Goal: Use online tool/utility: Utilize a website feature to perform a specific function

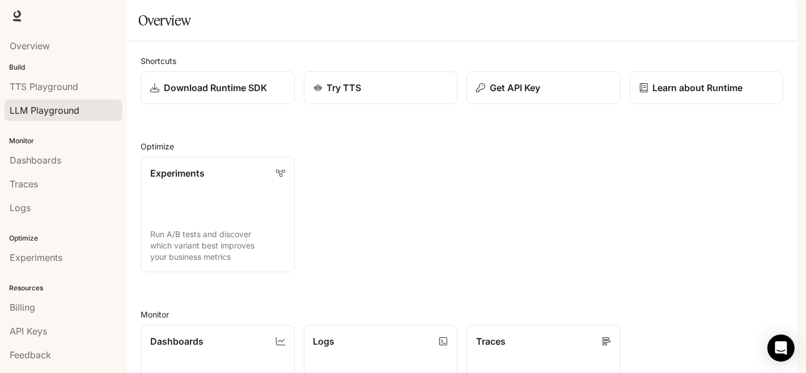
click at [52, 118] on link "LLM Playground" at bounding box center [64, 111] width 118 height 22
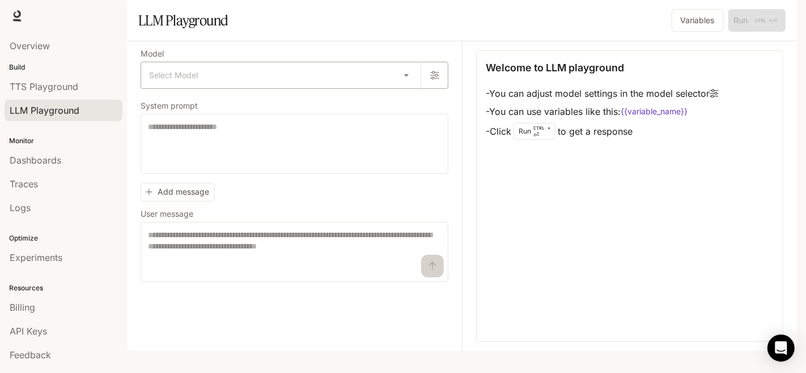
click at [238, 110] on body "Skip to main content TTS TTS Runtime Runtime Documentation Documentation Portal…" at bounding box center [403, 186] width 806 height 373
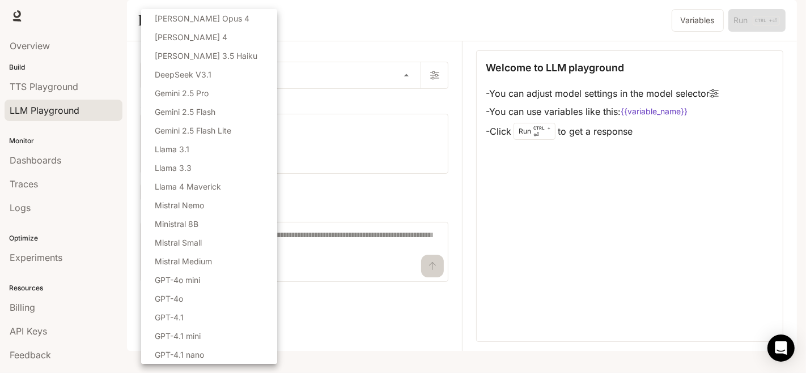
click at [312, 156] on div at bounding box center [403, 186] width 806 height 373
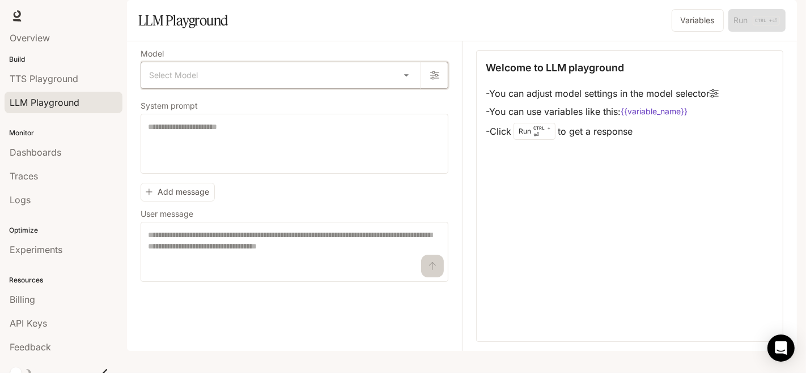
scroll to position [15, 0]
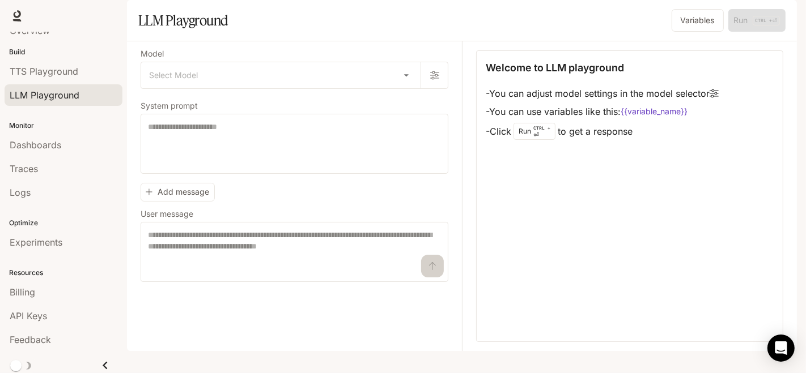
click at [632, 17] on span "TTS" at bounding box center [634, 16] width 15 height 14
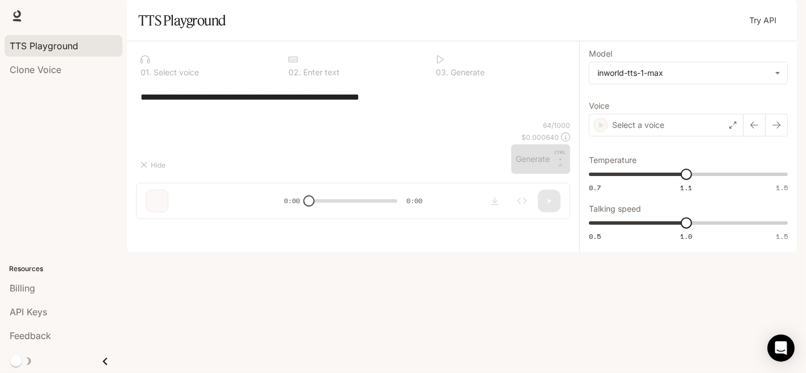
type textarea "**********"
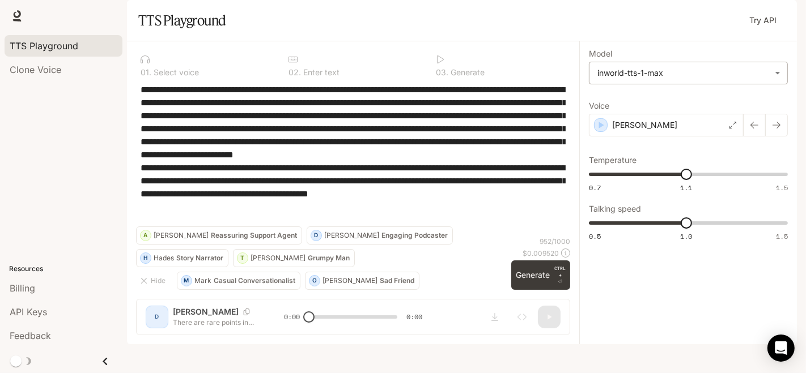
click at [660, 101] on body "**********" at bounding box center [403, 186] width 806 height 373
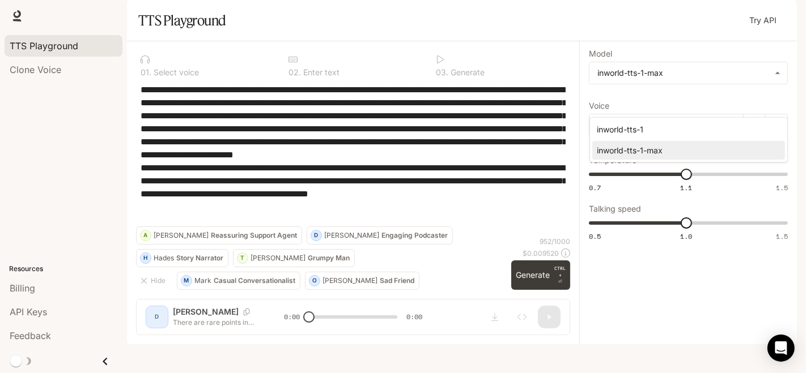
click at [637, 127] on div "inworld-tts-1" at bounding box center [686, 130] width 179 height 12
type input "**********"
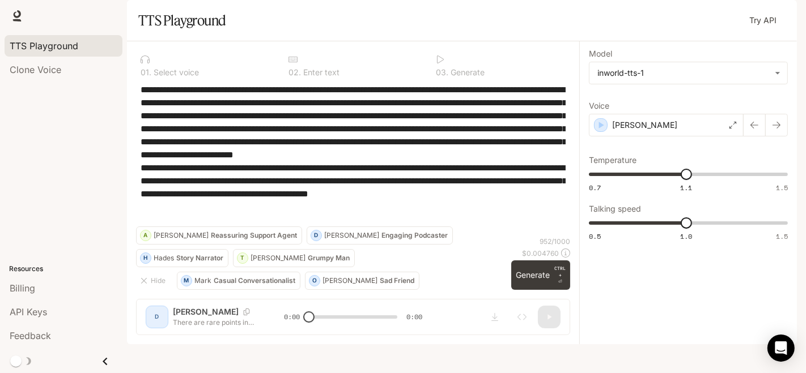
click at [151, 338] on div "**********" at bounding box center [353, 192] width 452 height 303
click at [643, 137] on div "[PERSON_NAME]" at bounding box center [666, 125] width 155 height 23
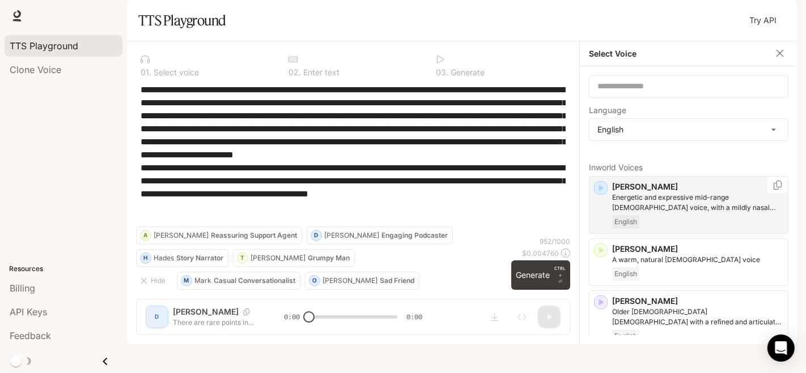
click at [602, 194] on icon "button" at bounding box center [600, 187] width 11 height 11
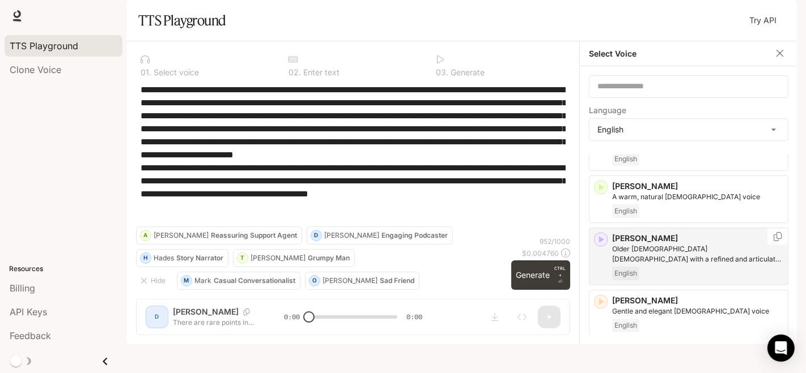
click at [602, 276] on div "[PERSON_NAME] [DEMOGRAPHIC_DATA] [DEMOGRAPHIC_DATA] with a refined and articula…" at bounding box center [688, 257] width 199 height 58
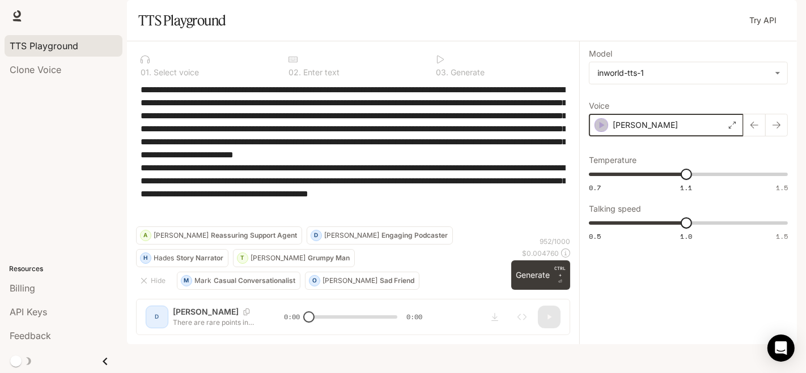
click at [601, 131] on icon "button" at bounding box center [601, 125] width 11 height 11
click at [639, 137] on div "[PERSON_NAME]" at bounding box center [666, 125] width 155 height 23
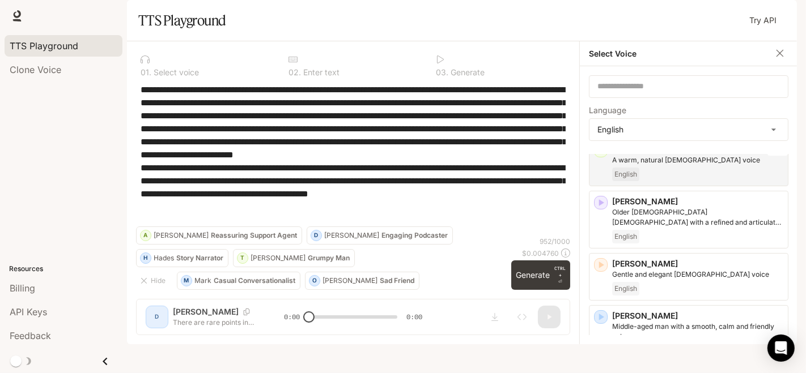
scroll to position [126, 0]
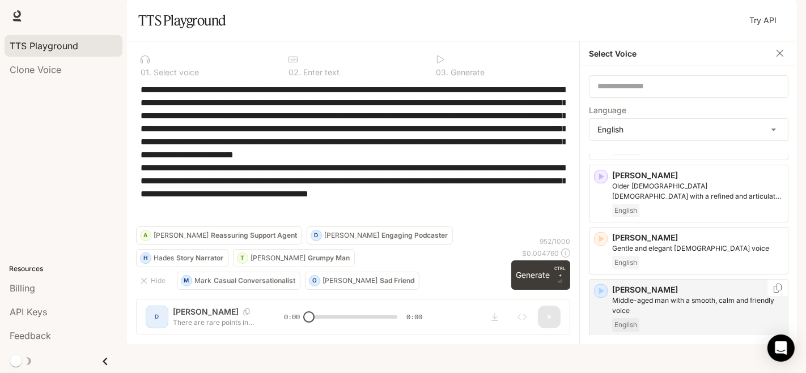
click at [598, 297] on icon "button" at bounding box center [600, 291] width 11 height 11
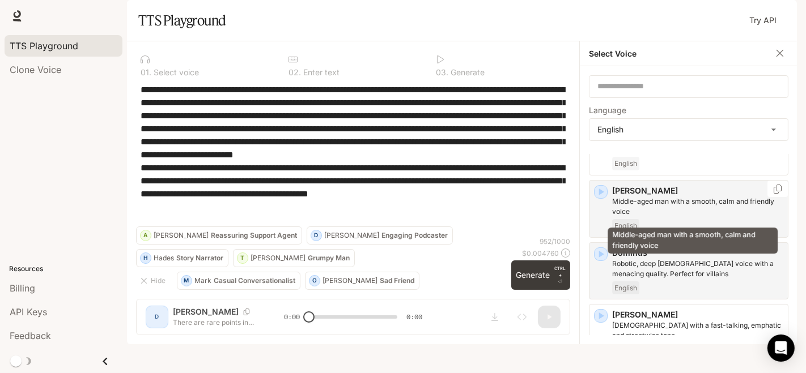
scroll to position [252, 0]
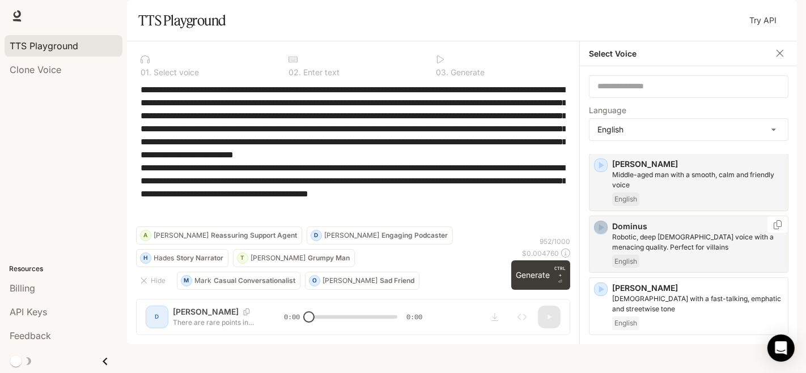
click at [604, 233] on icon "button" at bounding box center [600, 227] width 11 height 11
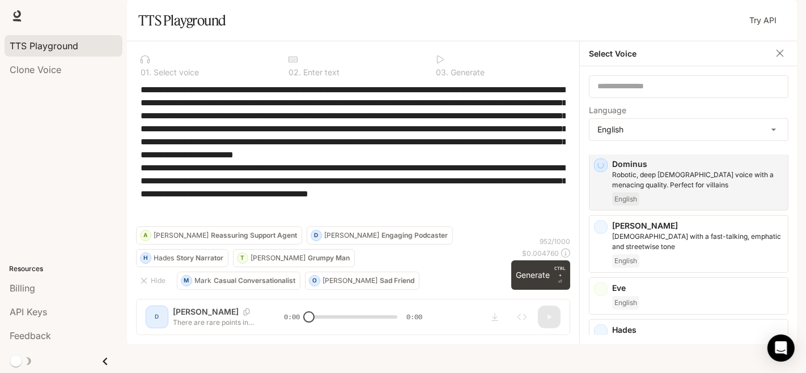
scroll to position [314, 0]
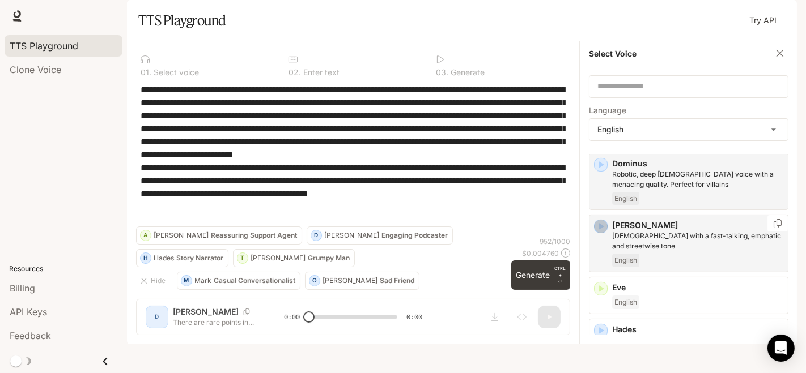
click at [602, 232] on icon "button" at bounding box center [600, 226] width 11 height 11
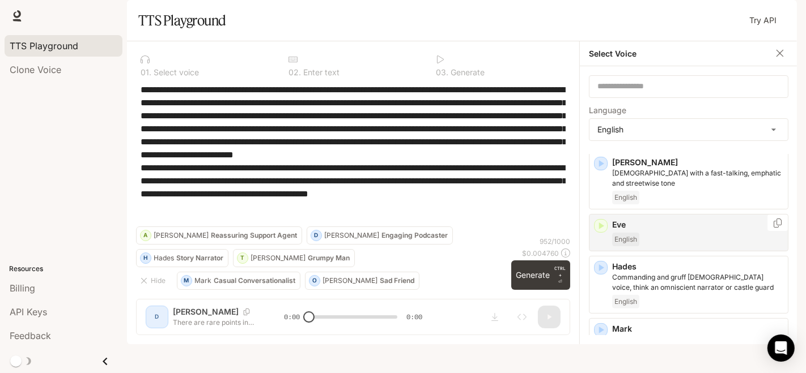
click at [599, 230] on icon "button" at bounding box center [601, 226] width 5 height 7
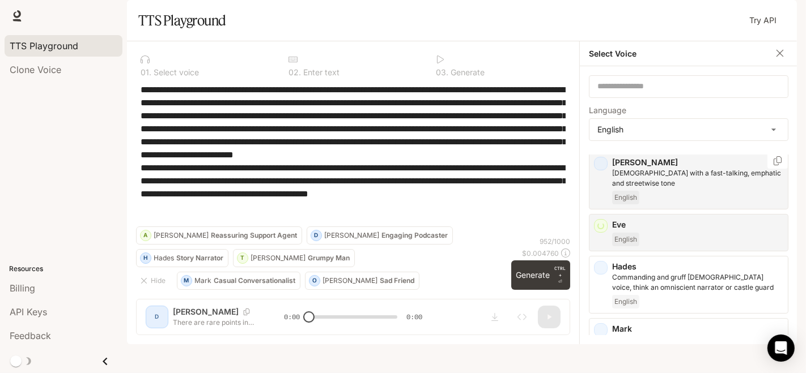
scroll to position [440, 0]
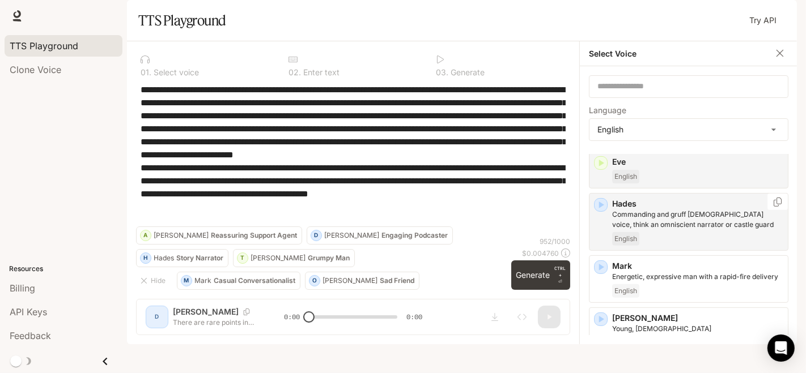
click at [604, 211] on icon "button" at bounding box center [600, 204] width 11 height 11
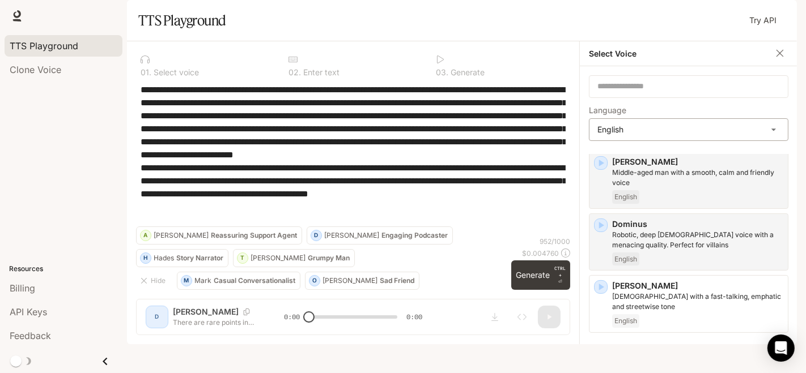
scroll to position [189, 0]
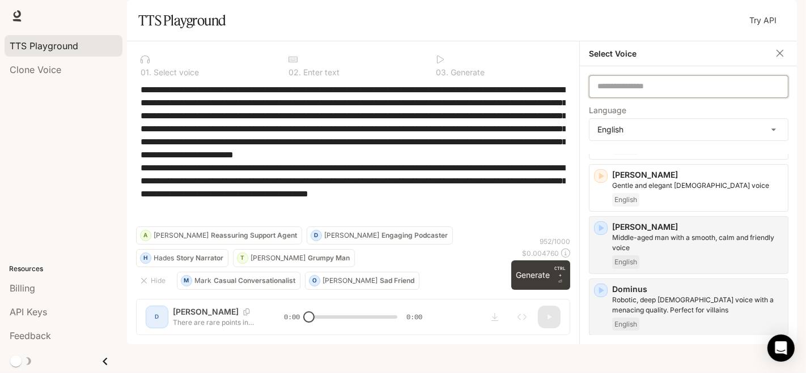
click at [632, 92] on input "text" at bounding box center [688, 86] width 198 height 11
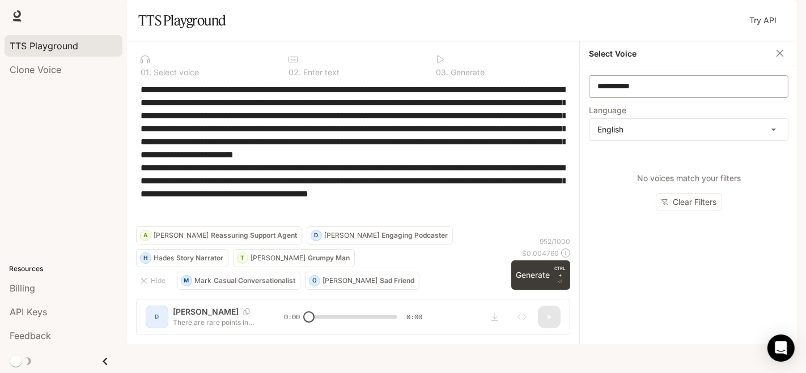
click at [694, 98] on div "**********" at bounding box center [688, 86] width 199 height 23
type input "*"
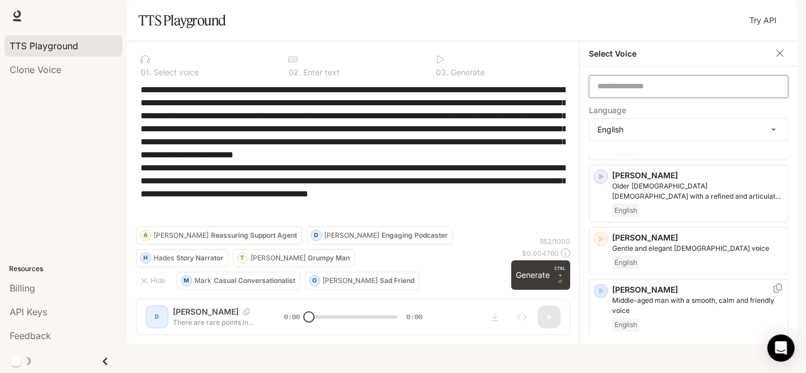
scroll to position [252, 0]
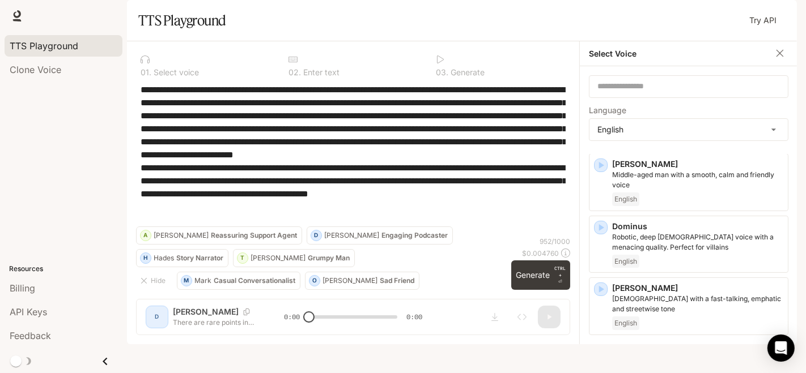
click at [218, 284] on p "Casual Conversationalist" at bounding box center [255, 281] width 82 height 7
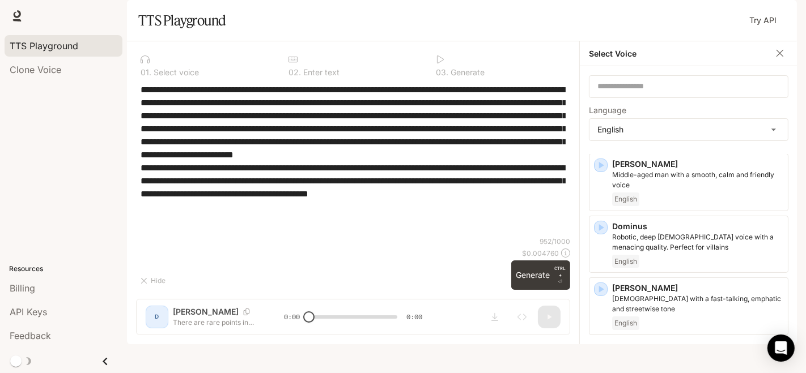
type textarea "**********"
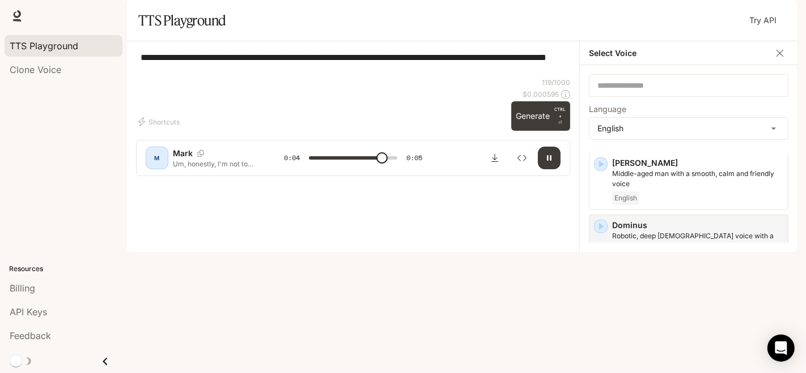
scroll to position [478, 0]
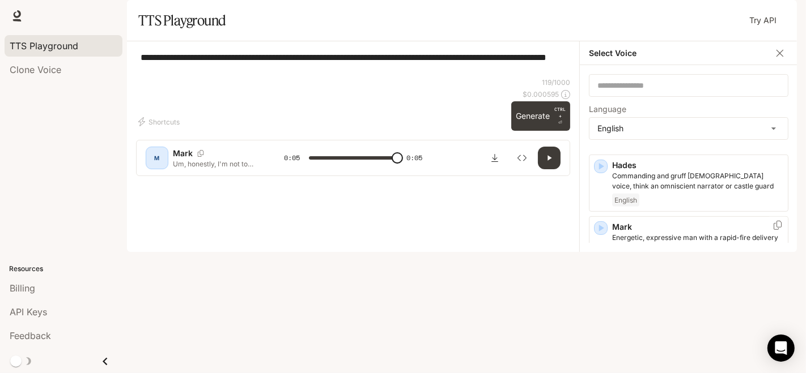
type input "*"
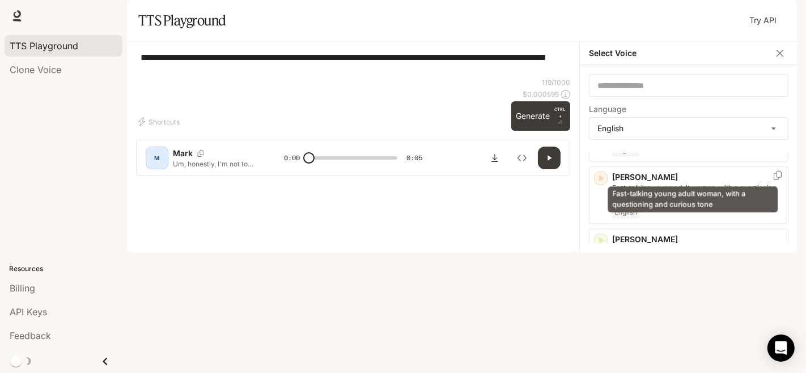
scroll to position [825, 0]
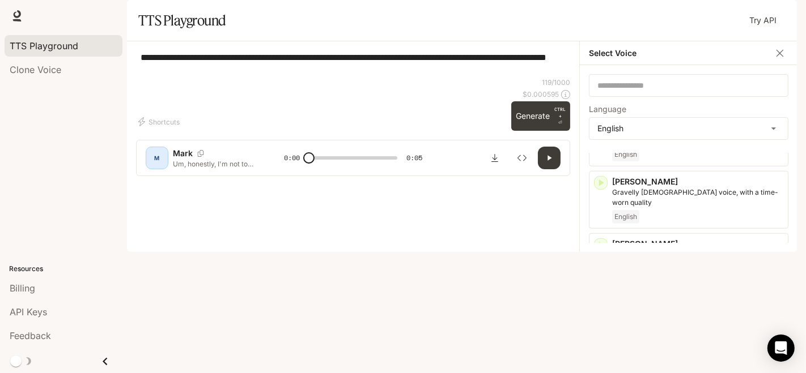
click at [601, 311] on icon "button" at bounding box center [601, 307] width 5 height 7
click at [602, 251] on icon "button" at bounding box center [600, 245] width 11 height 11
